Goal: Obtain resource: Download file/media

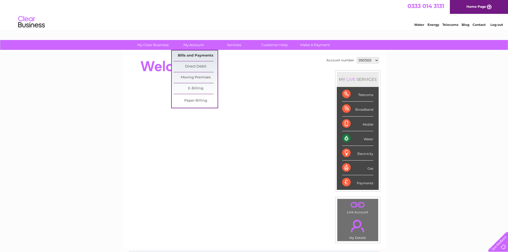
click at [203, 54] on link "Bills and Payments" at bounding box center [196, 55] width 44 height 11
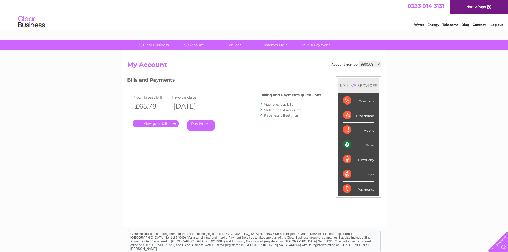
click at [157, 121] on link "." at bounding box center [156, 124] width 46 height 8
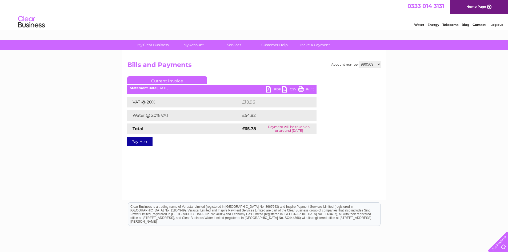
click at [270, 86] on link "PDF" at bounding box center [274, 90] width 16 height 8
